Goal: Task Accomplishment & Management: Manage account settings

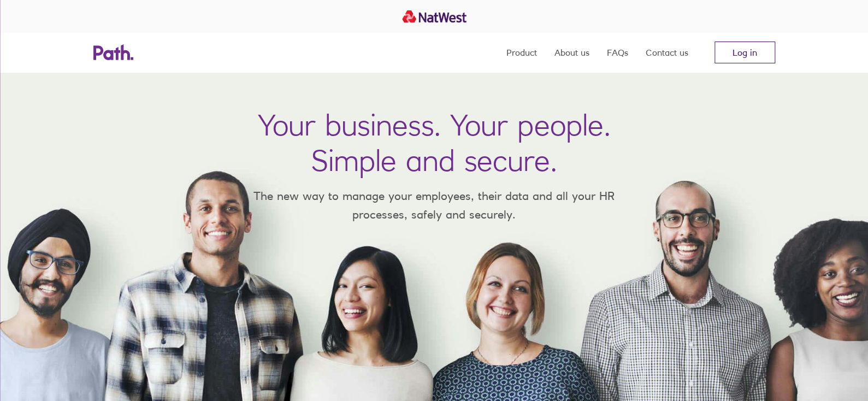
click at [759, 56] on link "Log in" at bounding box center [745, 53] width 61 height 22
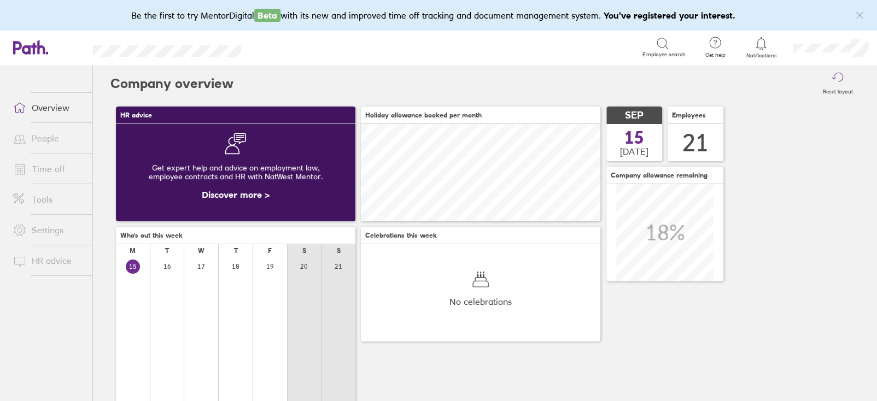
scroll to position [97, 239]
click at [43, 166] on link "Time off" at bounding box center [48, 169] width 88 height 22
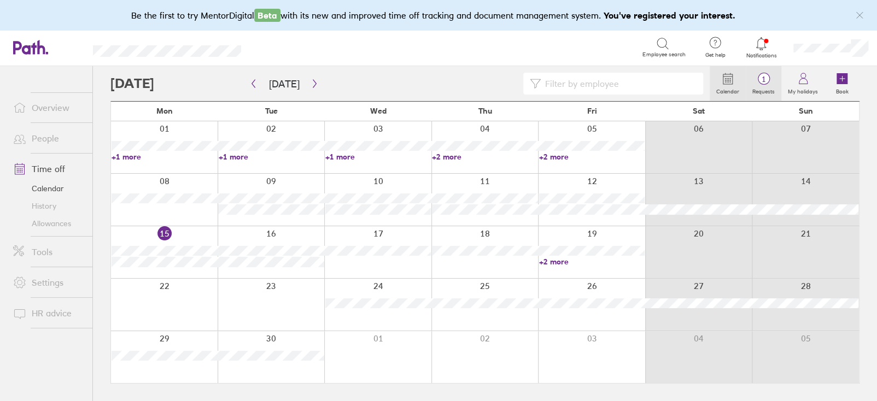
click at [778, 79] on span "1" at bounding box center [763, 79] width 36 height 9
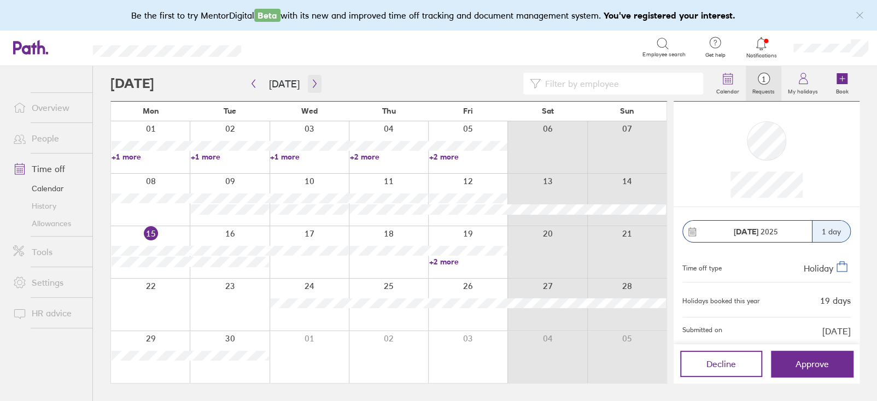
click at [311, 77] on button "button" at bounding box center [315, 84] width 14 height 18
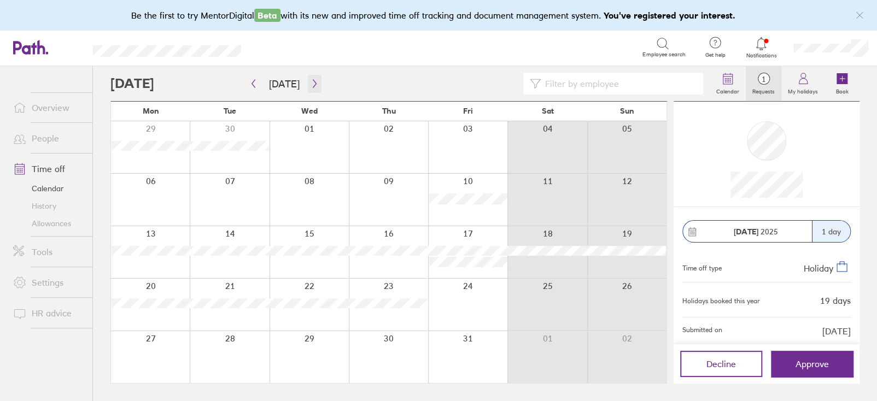
scroll to position [9, 0]
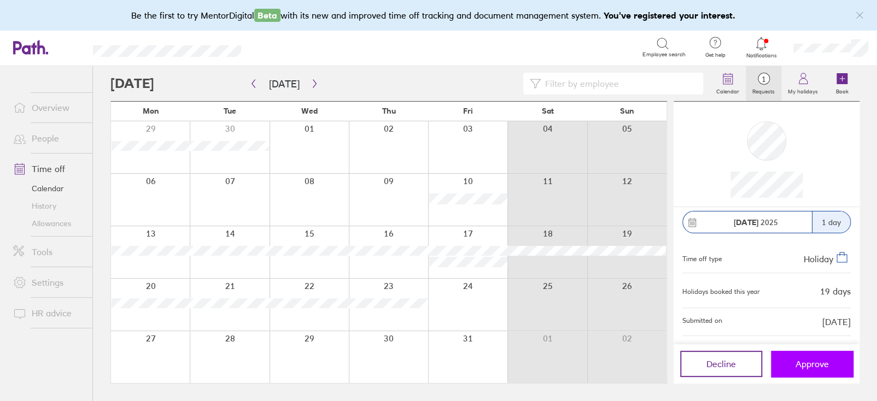
click at [798, 374] on button "Approve" at bounding box center [812, 364] width 82 height 26
